Goal: Task Accomplishment & Management: Manage account settings

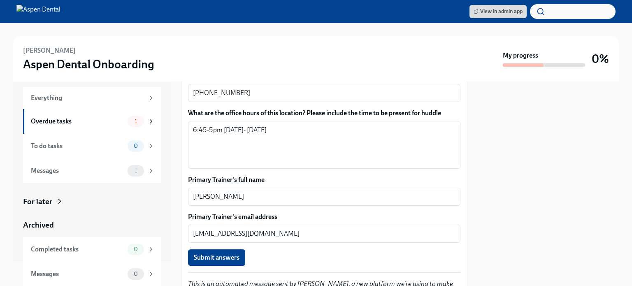
scroll to position [596, 0]
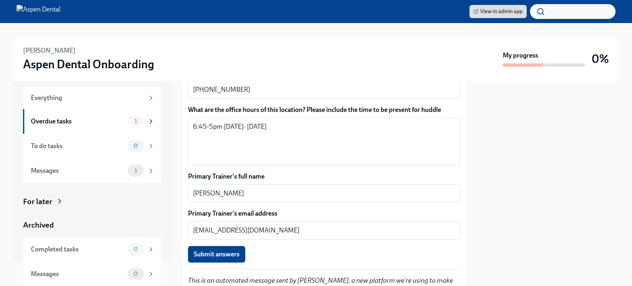
click at [209, 246] on button "Submit answers" at bounding box center [216, 254] width 57 height 16
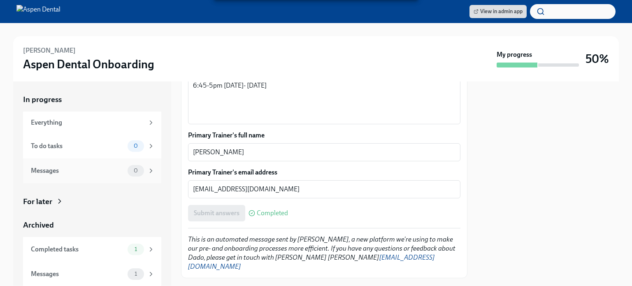
scroll to position [0, 0]
click at [485, 8] on span "View in admin app" at bounding box center [498, 11] width 49 height 8
click at [476, 8] on span "View in admin app" at bounding box center [498, 11] width 49 height 8
click at [34, 5] on img at bounding box center [38, 11] width 44 height 13
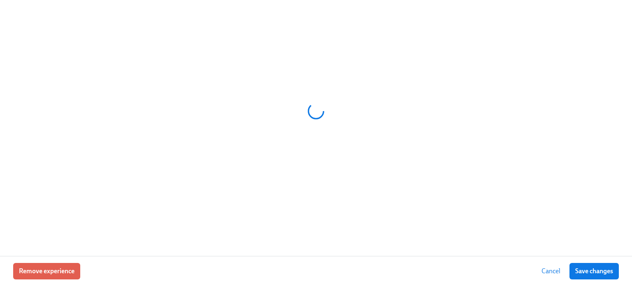
scroll to position [0, 12525]
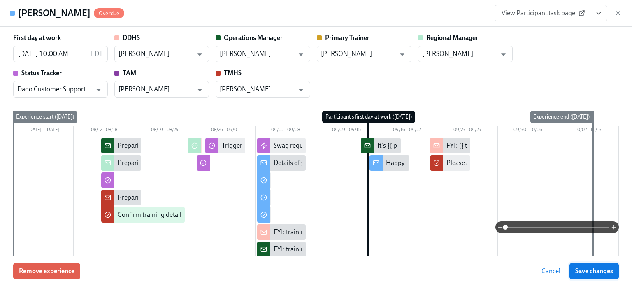
click at [586, 266] on button "Save changes" at bounding box center [593, 271] width 49 height 16
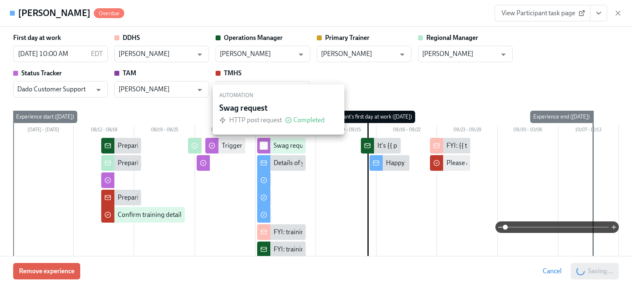
click at [263, 146] on input "checkbox" at bounding box center [263, 145] width 7 height 7
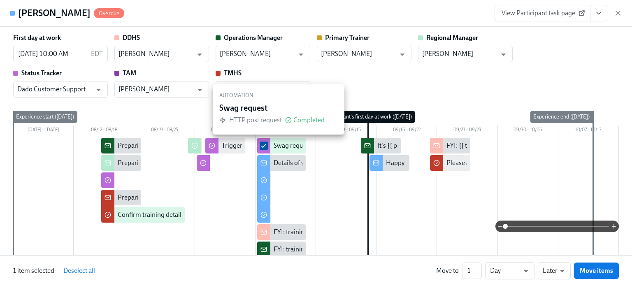
click at [260, 142] on input "checkbox" at bounding box center [263, 145] width 7 height 7
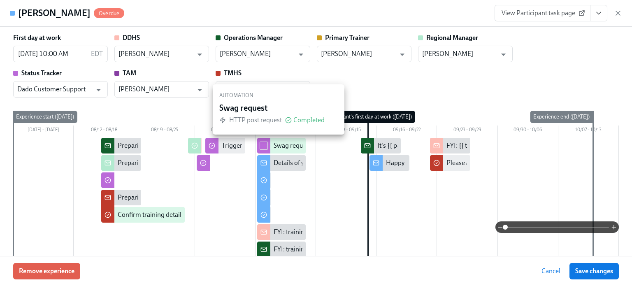
click at [260, 145] on input "checkbox" at bounding box center [263, 145] width 7 height 7
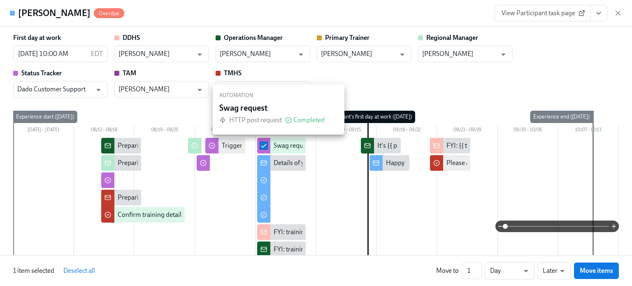
drag, startPoint x: 262, startPoint y: 147, endPoint x: 149, endPoint y: 159, distance: 113.8
click at [262, 147] on input "checkbox" at bounding box center [263, 145] width 7 height 7
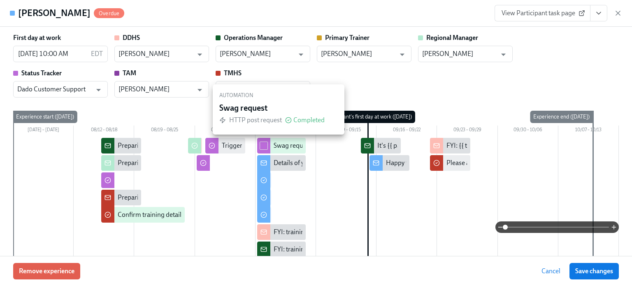
checkbox input "false"
checkbox input "true"
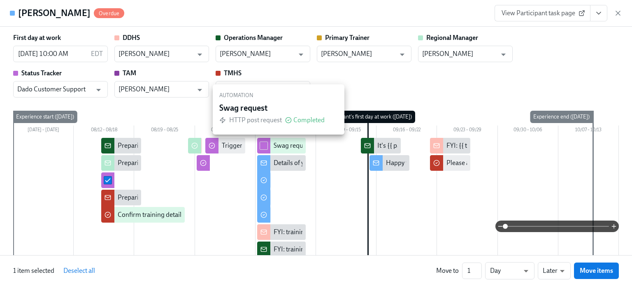
scroll to position [370, 0]
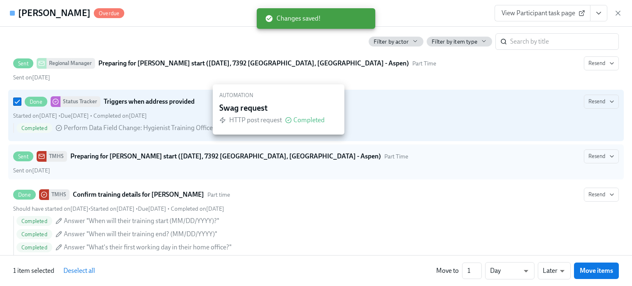
drag, startPoint x: 293, startPoint y: 120, endPoint x: 239, endPoint y: 155, distance: 64.5
click at [293, 120] on span "Completed" at bounding box center [308, 120] width 31 height 7
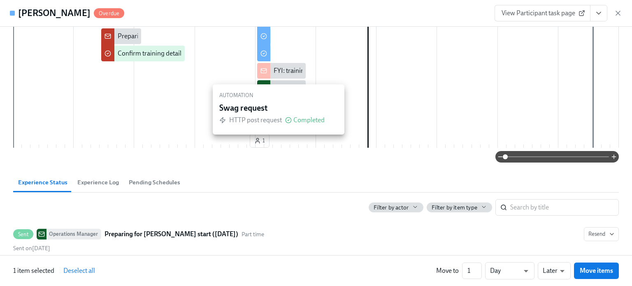
scroll to position [0, 0]
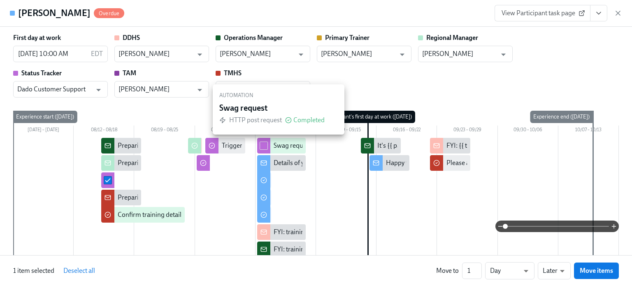
click at [325, 93] on div "Automation" at bounding box center [278, 95] width 118 height 9
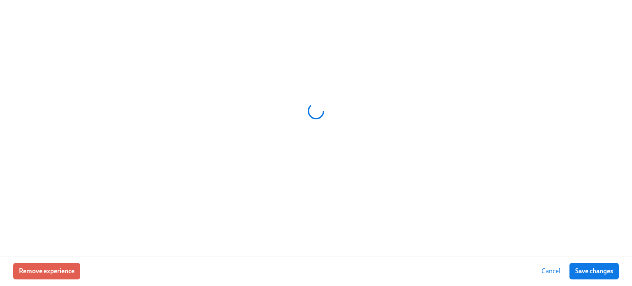
scroll to position [0, 7277]
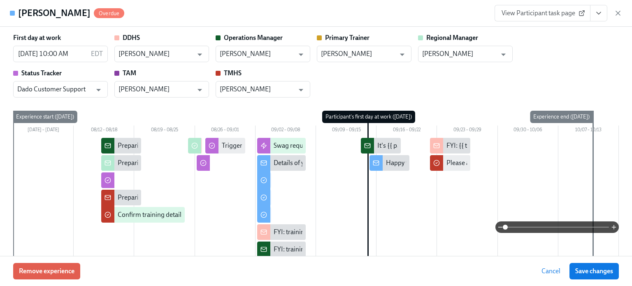
type input "Henry Allen"
type input "[PERSON_NAME]"
type input "Dado Customer Support"
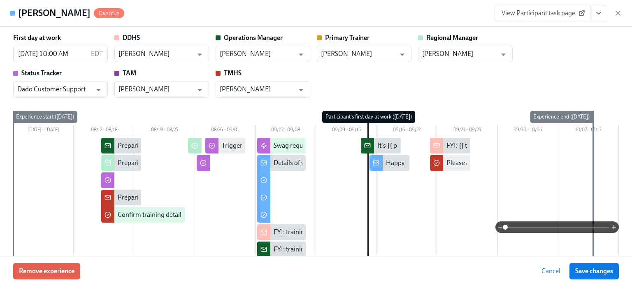
type input "[PERSON_NAME]"
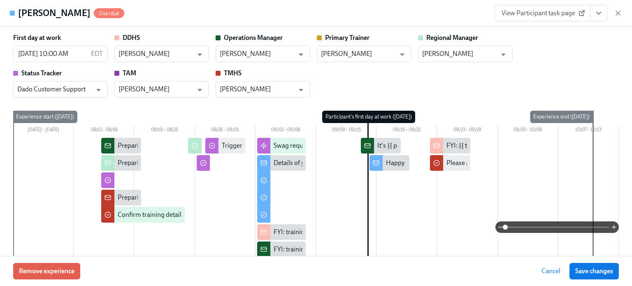
type input "[PERSON_NAME]"
type input "Dado Customer Support"
type input "[PERSON_NAME]"
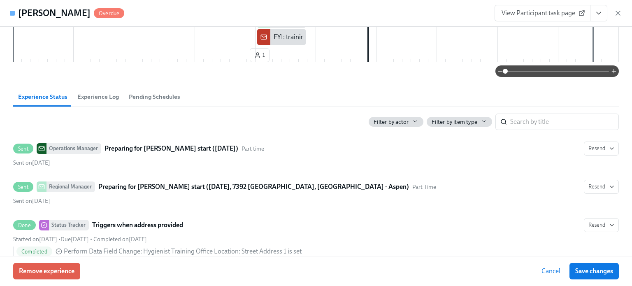
scroll to position [329, 0]
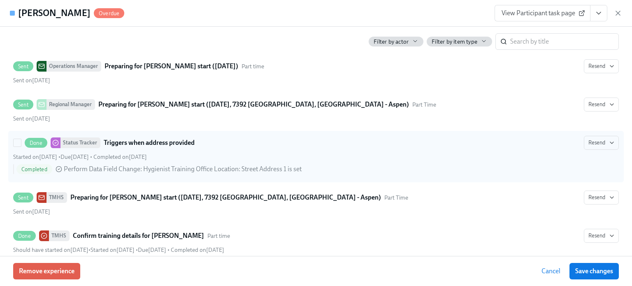
click at [183, 141] on strong "Triggers when address provided" at bounding box center [149, 143] width 91 height 10
click at [21, 141] on input "Done Status Tracker Triggers when address provided Resend Started on August 15t…" at bounding box center [17, 142] width 7 height 7
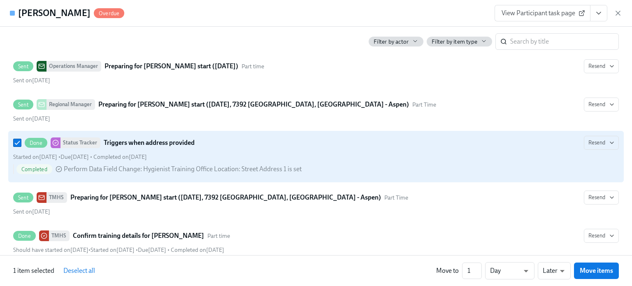
click at [252, 160] on div "Started on August 15th • Due August 16th • Completed on September 2nd" at bounding box center [316, 157] width 606 height 8
click at [21, 146] on input "Done Status Tracker Triggers when address provided Resend Started on August 15t…" at bounding box center [17, 142] width 7 height 7
checkbox input "false"
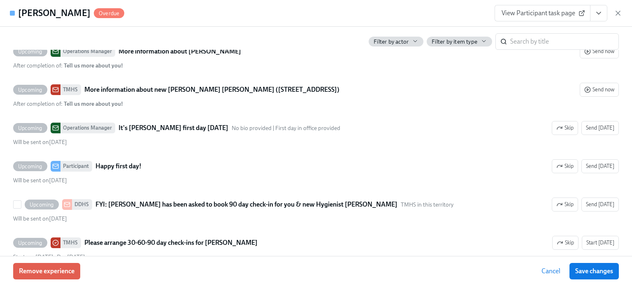
scroll to position [1671, 0]
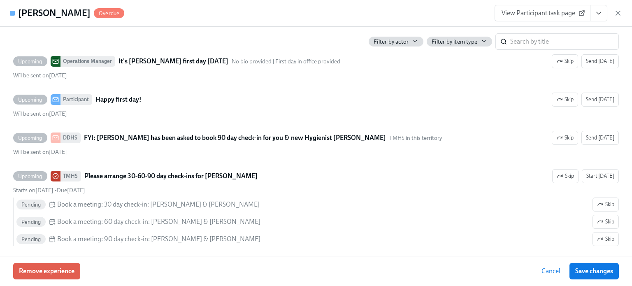
drag, startPoint x: 591, startPoint y: 273, endPoint x: 583, endPoint y: 249, distance: 25.6
click at [591, 272] on span "Save changes" at bounding box center [594, 271] width 38 height 8
click at [592, 271] on span "Save changes" at bounding box center [594, 271] width 38 height 8
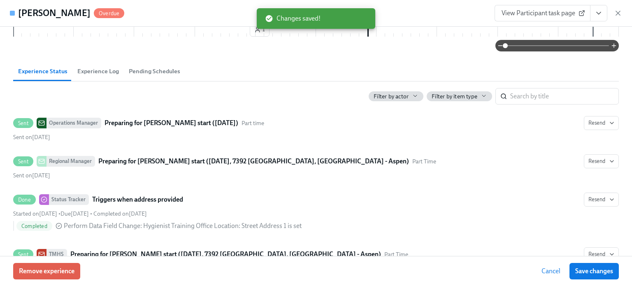
scroll to position [0, 0]
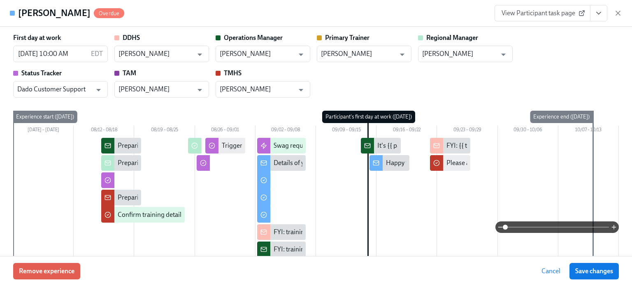
click at [572, 15] on span "View Participant task page" at bounding box center [543, 13] width 82 height 8
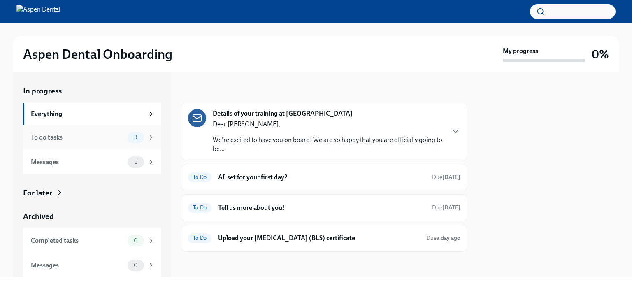
scroll to position [0, 0]
click at [147, 113] on icon at bounding box center [150, 113] width 7 height 7
click at [150, 112] on icon at bounding box center [151, 114] width 2 height 4
click at [451, 130] on icon "button" at bounding box center [456, 131] width 10 height 10
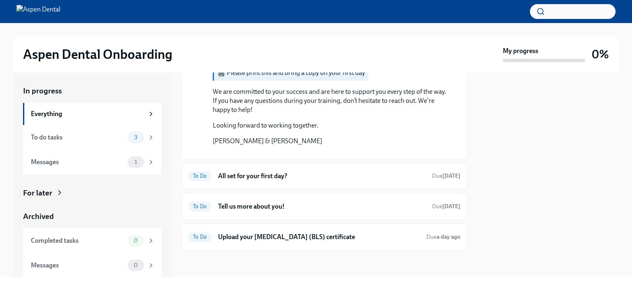
scroll to position [746, 0]
click at [284, 174] on h6 "All set for your first day?" at bounding box center [321, 176] width 207 height 9
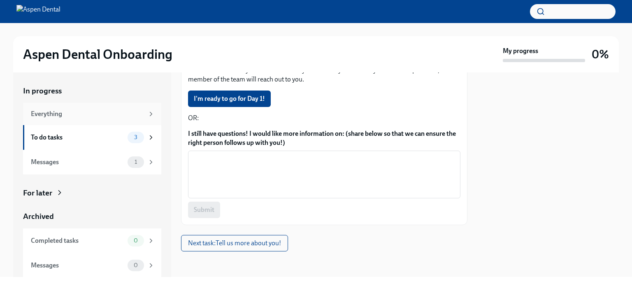
click at [46, 112] on div "Everything" at bounding box center [87, 113] width 113 height 9
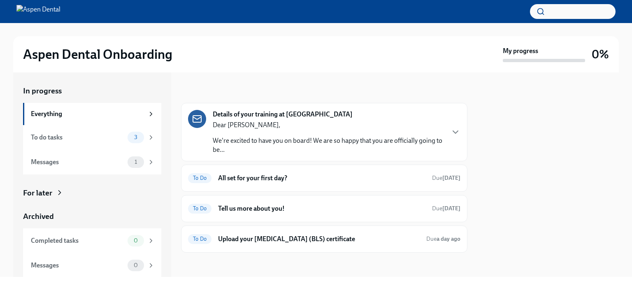
click at [41, 9] on img at bounding box center [38, 11] width 44 height 13
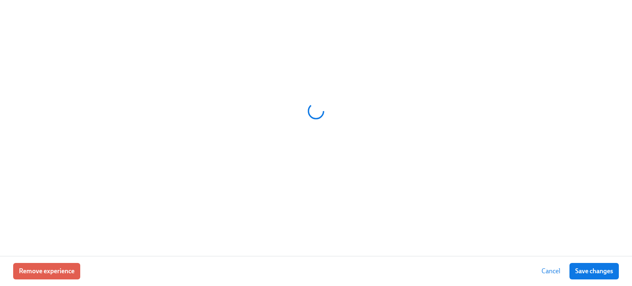
scroll to position [0, 7277]
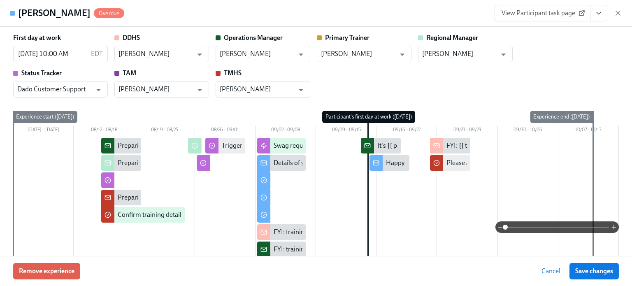
type input "[PERSON_NAME]"
type input "Dado Customer Support"
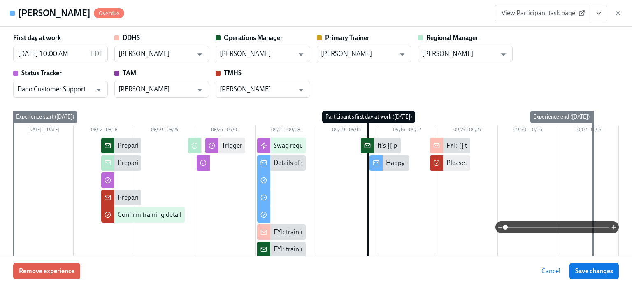
type input "[PERSON_NAME]"
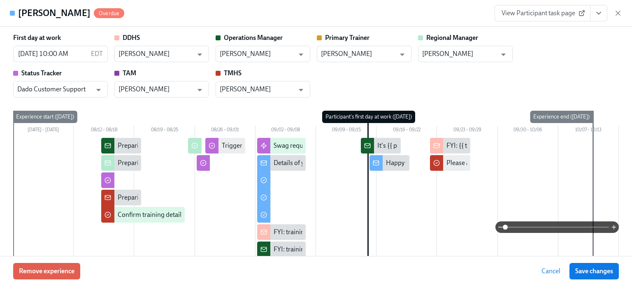
type input "[PERSON_NAME]"
type input "Dado Customer Support"
type input "[PERSON_NAME]"
click at [300, 92] on icon "Open" at bounding box center [300, 89] width 11 height 11
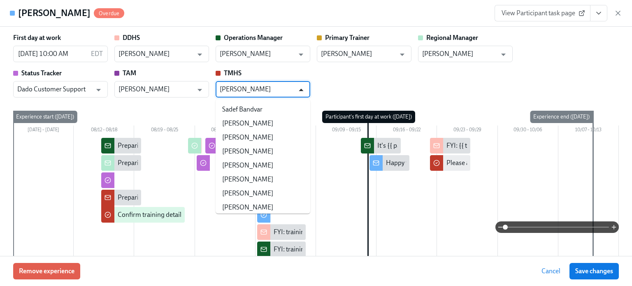
scroll to position [12432, 0]
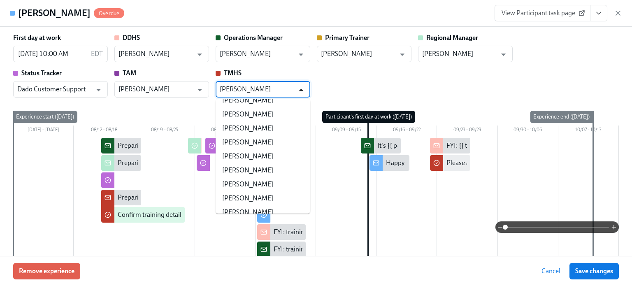
click at [300, 92] on icon "Close" at bounding box center [300, 89] width 11 height 11
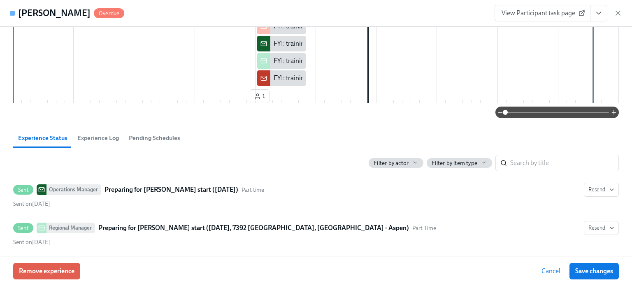
scroll to position [0, 0]
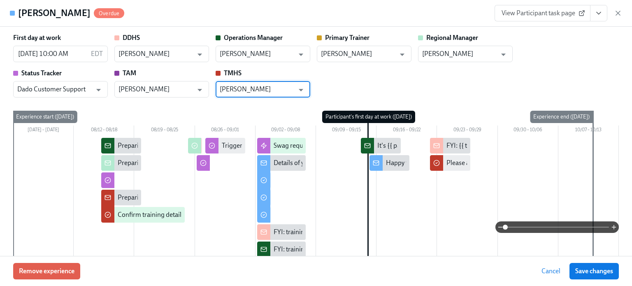
click at [606, 11] on button "View task page" at bounding box center [598, 13] width 17 height 16
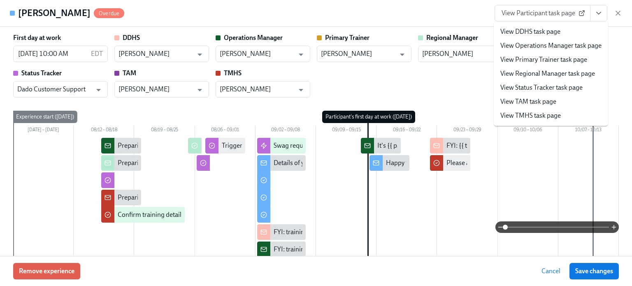
click at [515, 116] on link "View TMHS task page" at bounding box center [530, 115] width 60 height 9
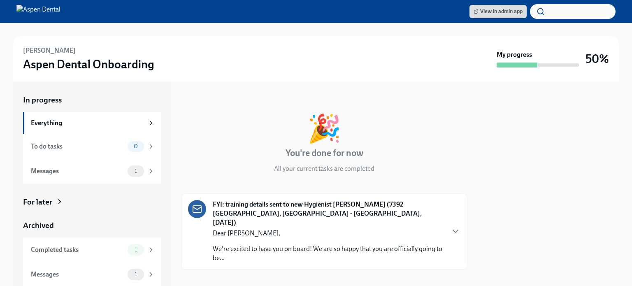
scroll to position [0, 0]
click at [469, 6] on link "View in admin app" at bounding box center [497, 11] width 57 height 13
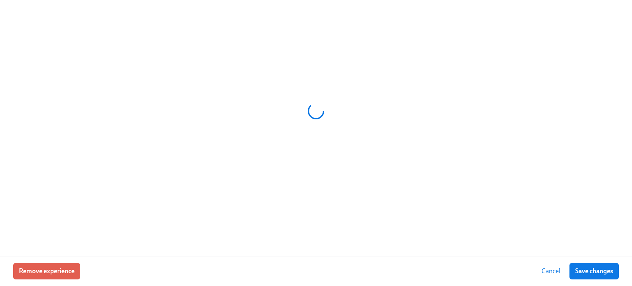
scroll to position [0, 7277]
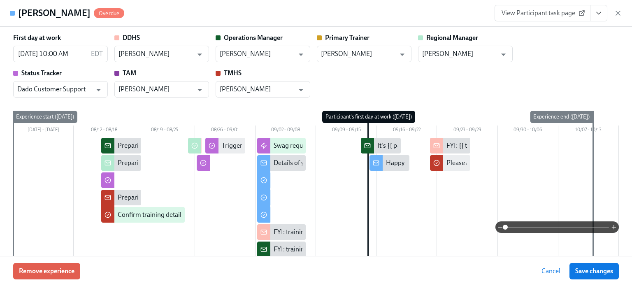
type input "[PERSON_NAME]"
type input "Dado Customer Support"
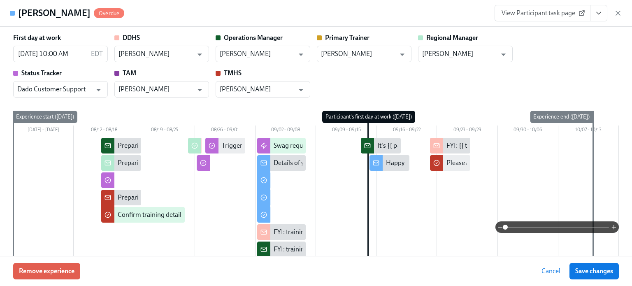
type input "[PERSON_NAME]"
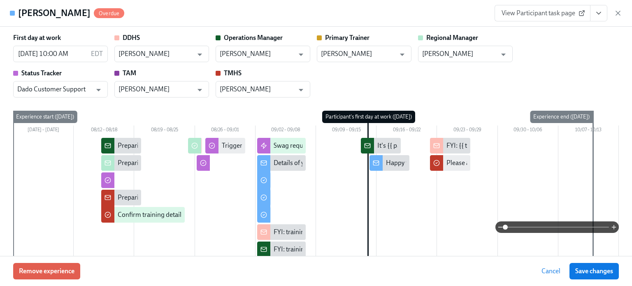
type input "[PERSON_NAME]"
type input "Dado Customer Support"
type input "[PERSON_NAME]"
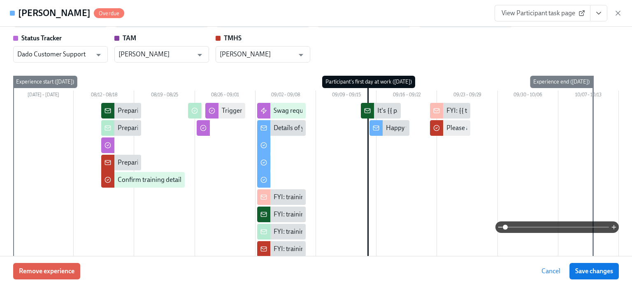
scroll to position [0, 0]
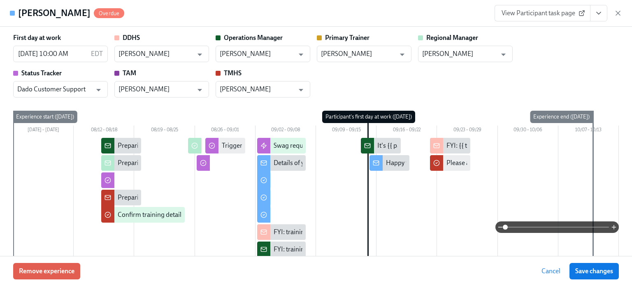
drag, startPoint x: 497, startPoint y: 227, endPoint x: 427, endPoint y: 223, distance: 69.2
click at [430, 223] on div at bounding box center [316, 227] width 606 height 12
click at [597, 14] on icon "View task page" at bounding box center [599, 13] width 8 height 8
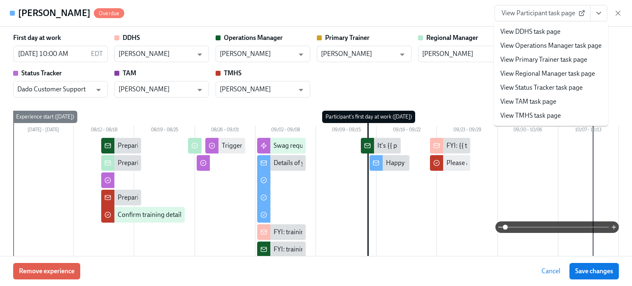
click at [526, 115] on link "View TMHS task page" at bounding box center [530, 115] width 60 height 9
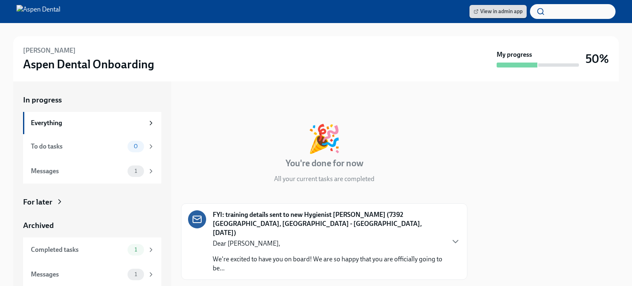
click at [505, 6] on link "View in admin app" at bounding box center [497, 11] width 57 height 13
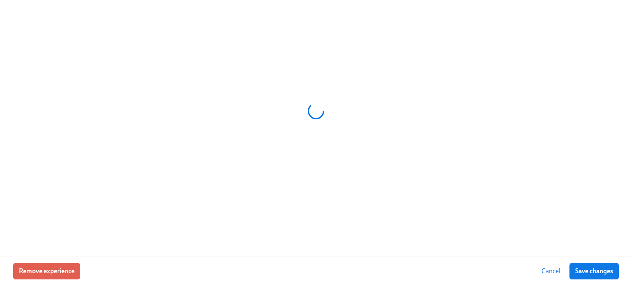
scroll to position [0, 7277]
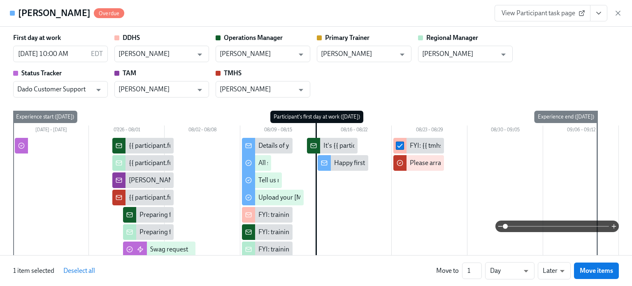
scroll to position [0, 12525]
click at [593, 10] on button "View task page" at bounding box center [598, 13] width 17 height 16
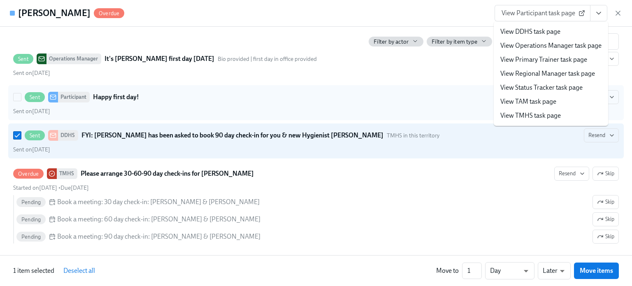
scroll to position [1529, 0]
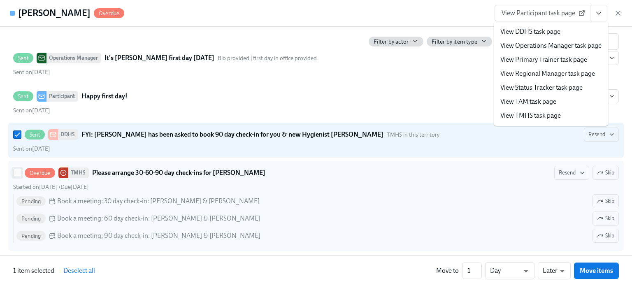
click at [16, 170] on input "Overdue TMHS Please arrange 30-60-90 day check-ins for Amy Bontrager Resend Ski…" at bounding box center [17, 172] width 7 height 7
checkbox input "true"
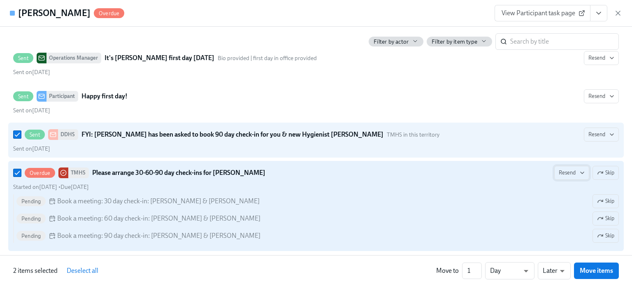
click at [579, 170] on icon "button" at bounding box center [582, 173] width 7 height 7
click at [606, 165] on div at bounding box center [316, 143] width 632 height 286
click at [606, 170] on span "Skip" at bounding box center [605, 173] width 17 height 8
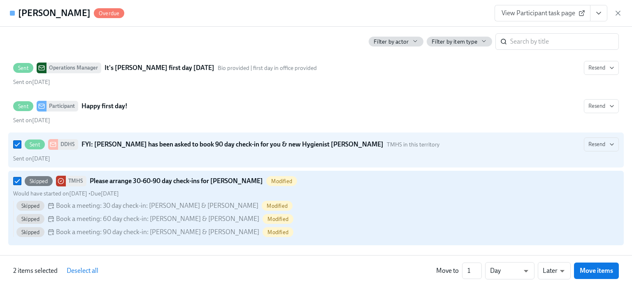
scroll to position [1514, 0]
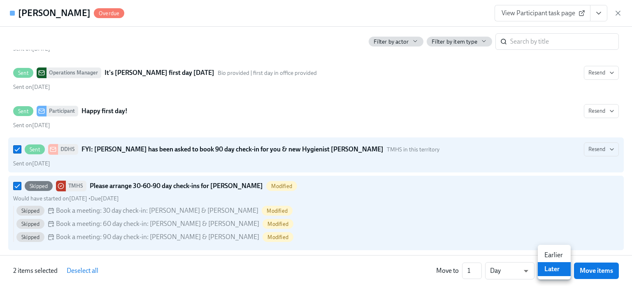
click at [508, 221] on div at bounding box center [316, 143] width 632 height 286
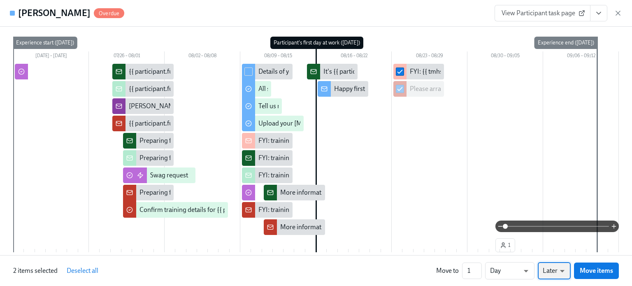
scroll to position [0, 0]
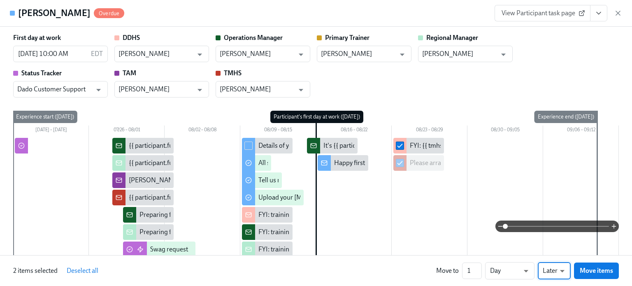
click at [16, 16] on div "Amy Bontrager Overdue" at bounding box center [67, 13] width 114 height 12
click at [110, 16] on div "Overdue" at bounding box center [109, 13] width 30 height 10
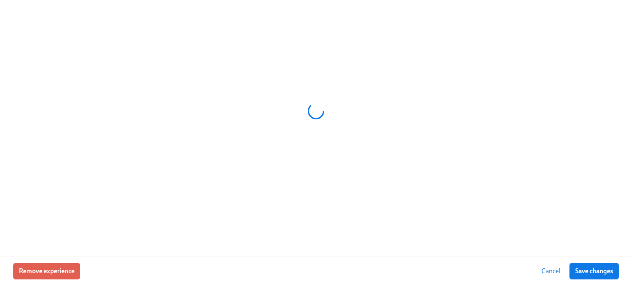
scroll to position [0, 7277]
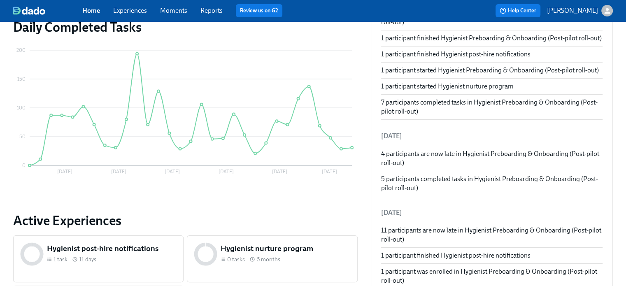
scroll to position [216, 0]
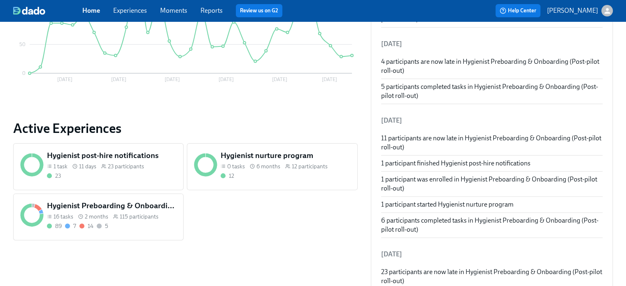
click at [121, 204] on h5 "Hygienist Preboarding & Onboarding (Post-pilot roll-out)" at bounding box center [112, 205] width 130 height 11
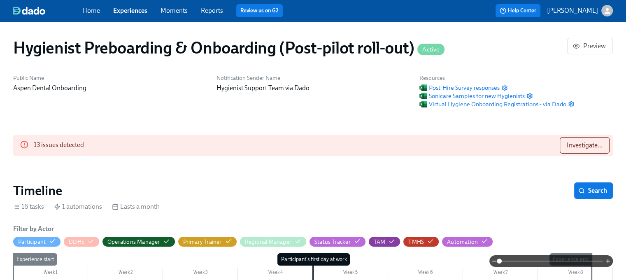
scroll to position [165, 0]
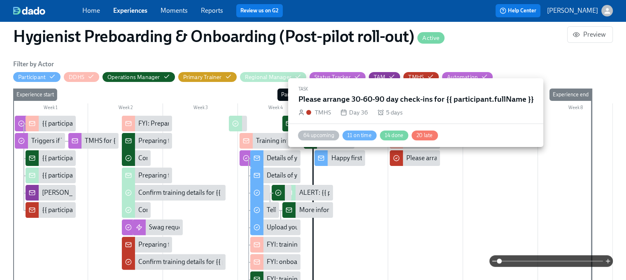
click at [415, 159] on div "Please arrange 30-60-90 day check-ins for {{ participant.fullName }}" at bounding box center [501, 157] width 191 height 9
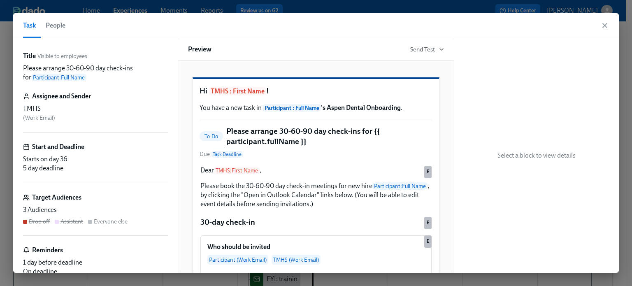
click at [610, 26] on div "Task People" at bounding box center [316, 25] width 606 height 25
click at [604, 25] on icon "button" at bounding box center [605, 25] width 8 height 8
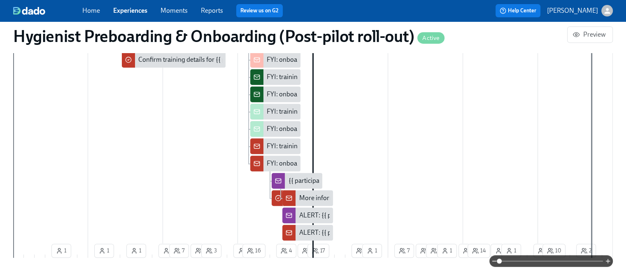
scroll to position [206, 0]
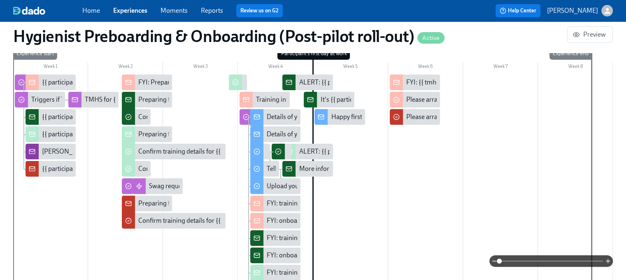
click at [137, 12] on link "Experiences" at bounding box center [130, 11] width 34 height 8
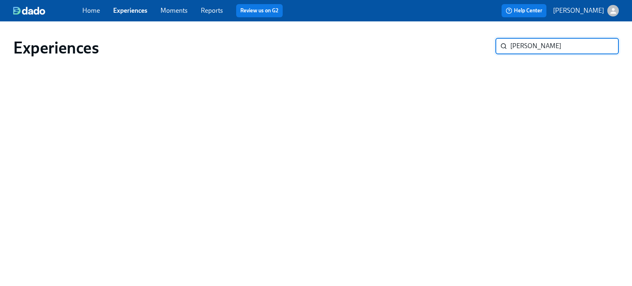
type input "[PERSON_NAME]"
click at [604, 48] on input "[PERSON_NAME]" at bounding box center [564, 46] width 109 height 16
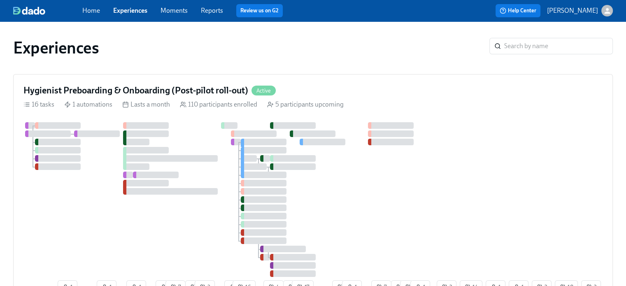
click at [95, 12] on link "Home" at bounding box center [91, 11] width 18 height 8
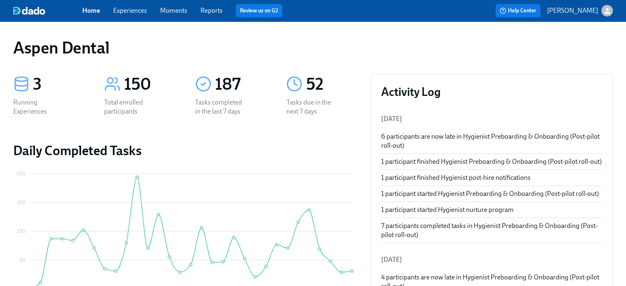
click at [173, 9] on link "Moments" at bounding box center [173, 11] width 27 height 8
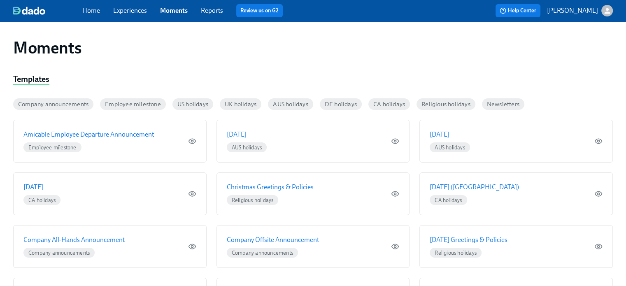
click at [225, 9] on div "Home Experiences Moments Reports Review us on G2" at bounding box center [214, 10] width 265 height 13
click at [92, 12] on link "Home" at bounding box center [91, 11] width 18 height 8
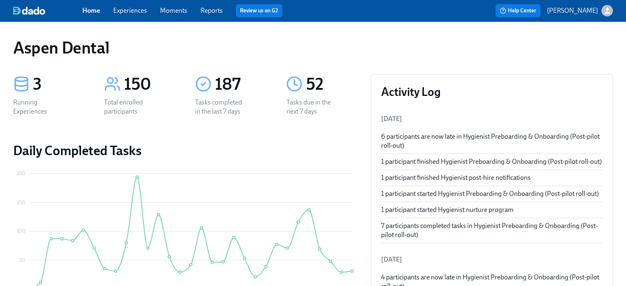
click at [314, 109] on div "Tasks due in the next 7 days" at bounding box center [312, 107] width 53 height 18
click at [319, 79] on div "52" at bounding box center [331, 84] width 51 height 21
click at [609, 11] on icon "button" at bounding box center [607, 11] width 9 height 9
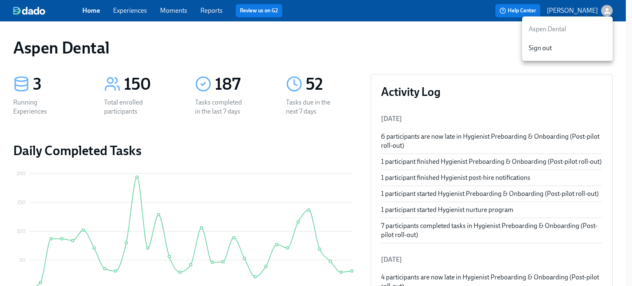
click at [574, 11] on div at bounding box center [316, 143] width 632 height 286
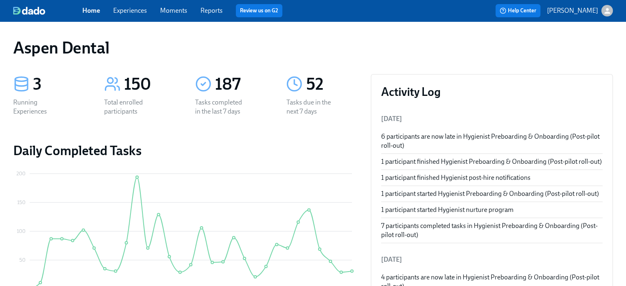
click at [36, 89] on div "3" at bounding box center [58, 84] width 51 height 21
click at [121, 91] on div "150" at bounding box center [139, 84] width 71 height 21
drag, startPoint x: 213, startPoint y: 100, endPoint x: 281, endPoint y: 92, distance: 68.7
click at [214, 100] on div "Tasks completed in the last 7 days" at bounding box center [221, 107] width 53 height 18
drag, startPoint x: 296, startPoint y: 95, endPoint x: 274, endPoint y: 65, distance: 36.8
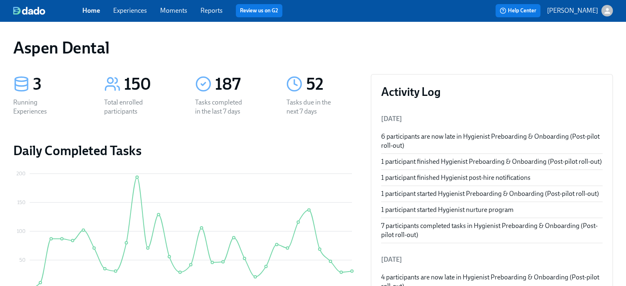
click at [293, 88] on div "52 Tasks due in the next 7 days" at bounding box center [321, 95] width 91 height 62
click at [83, 7] on link "Home" at bounding box center [91, 11] width 18 height 8
click at [94, 10] on link "Home" at bounding box center [91, 11] width 18 height 8
click at [140, 9] on link "Experiences" at bounding box center [130, 11] width 34 height 8
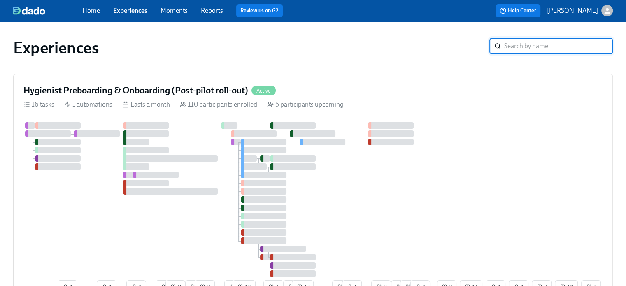
click at [184, 11] on link "Moments" at bounding box center [173, 11] width 27 height 8
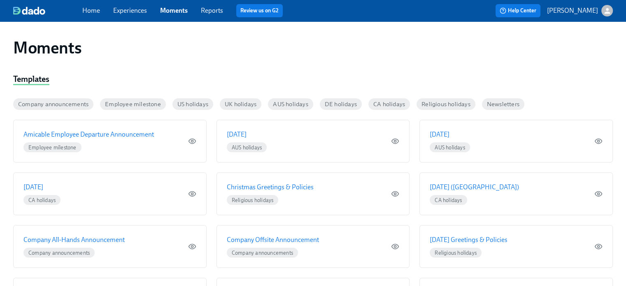
click at [143, 105] on span "Employee milestone" at bounding box center [133, 104] width 66 height 6
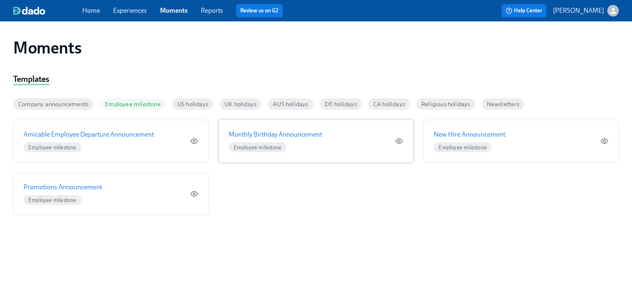
click at [309, 135] on p "Monthly Birthday Announcement" at bounding box center [275, 134] width 93 height 9
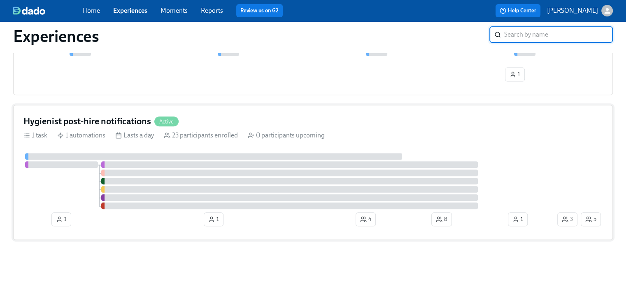
scroll to position [154, 0]
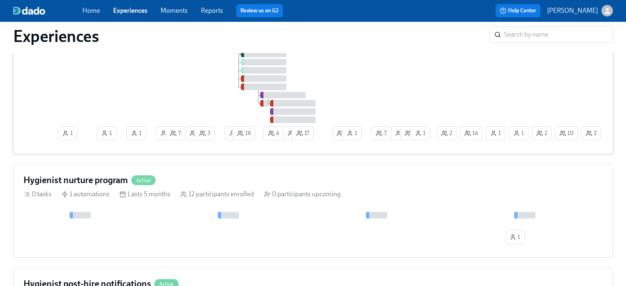
click at [279, 135] on span "4" at bounding box center [273, 133] width 11 height 8
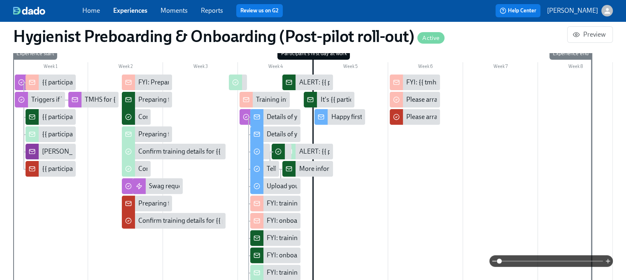
scroll to position [41, 0]
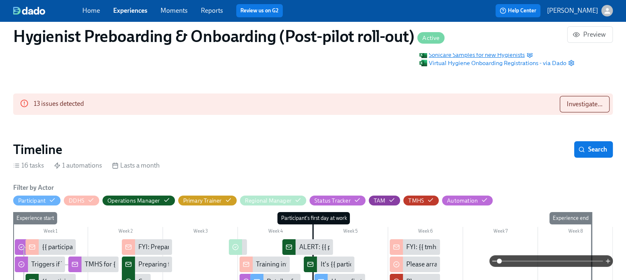
click at [457, 55] on span "Sonicare Samples for new Hygienists" at bounding box center [471, 55] width 105 height 8
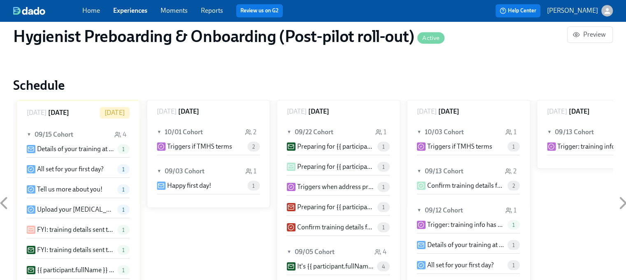
scroll to position [617, 0]
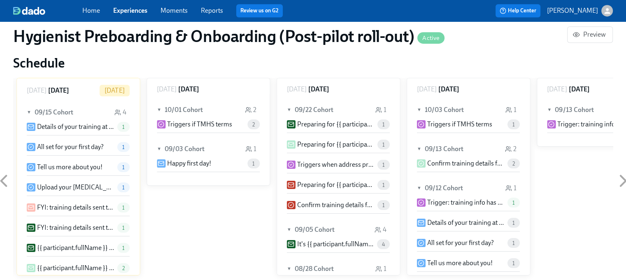
click at [163, 121] on icon at bounding box center [161, 124] width 7 height 7
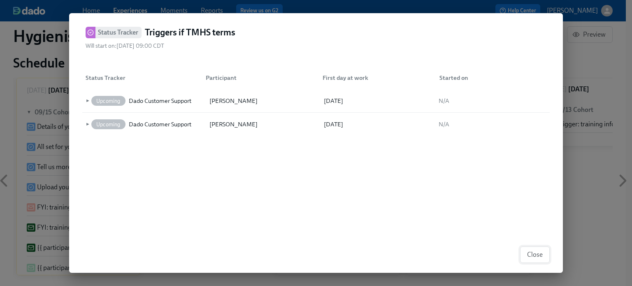
click at [523, 249] on button "Close" at bounding box center [535, 254] width 30 height 16
